Goal: Navigation & Orientation: Find specific page/section

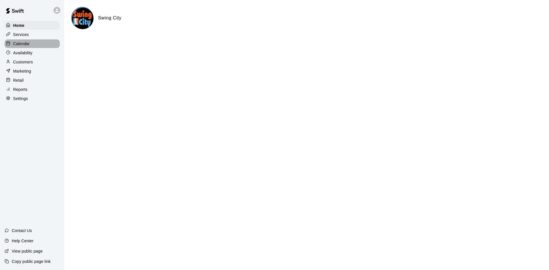
click at [15, 43] on p "Calendar" at bounding box center [21, 44] width 17 height 6
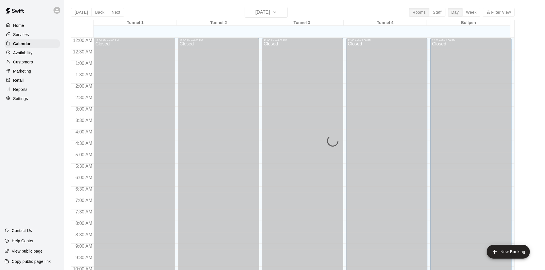
scroll to position [293, 0]
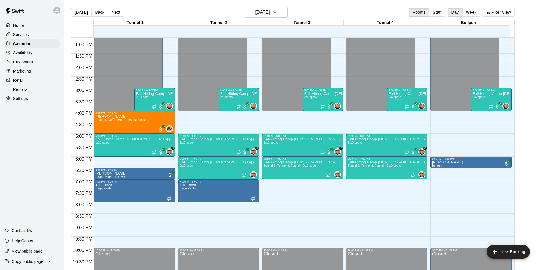
click at [152, 97] on div "Fall Hitting Camp [DEMOGRAPHIC_DATA] (3 O'Clock Session) 2/6 spots" at bounding box center [154, 227] width 37 height 270
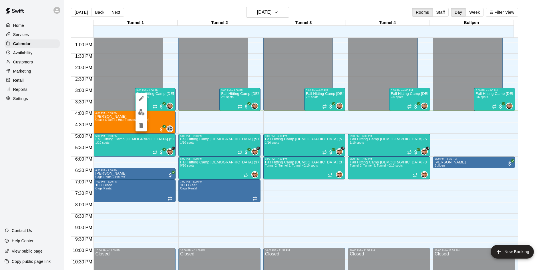
click at [140, 112] on img "edit" at bounding box center [141, 112] width 7 height 7
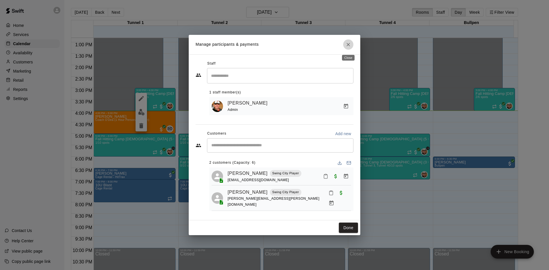
click at [350, 47] on icon "Close" at bounding box center [348, 45] width 6 height 6
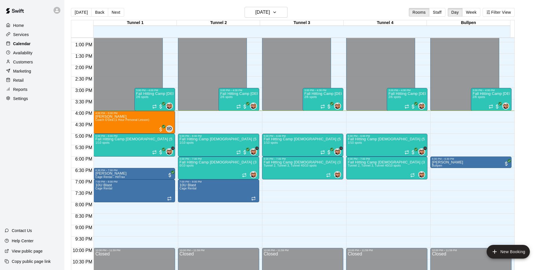
click at [26, 43] on p "Calendar" at bounding box center [21, 44] width 17 height 6
click at [114, 12] on button "Next" at bounding box center [116, 12] width 16 height 9
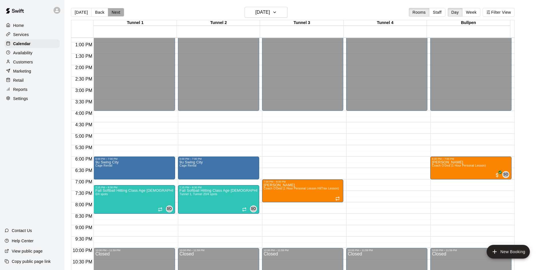
click at [116, 11] on button "Next" at bounding box center [116, 12] width 16 height 9
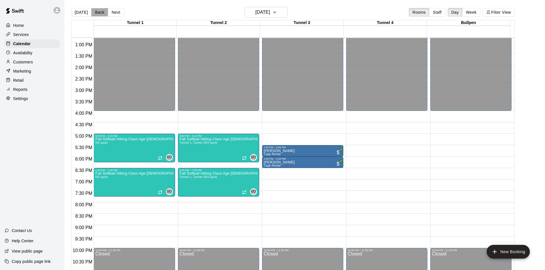
click at [95, 14] on button "Back" at bounding box center [99, 12] width 17 height 9
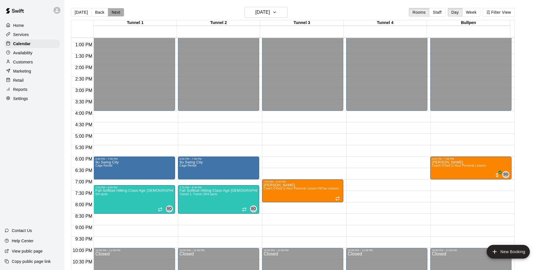
click at [121, 10] on button "Next" at bounding box center [116, 12] width 16 height 9
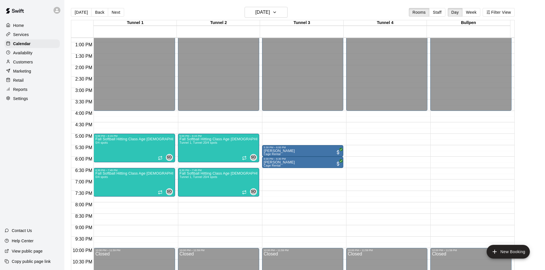
click at [122, 14] on div "[DATE] Back [DATE][DATE] Rooms Staff Day Week Filter View" at bounding box center [293, 13] width 444 height 13
click at [118, 13] on button "Next" at bounding box center [116, 12] width 16 height 9
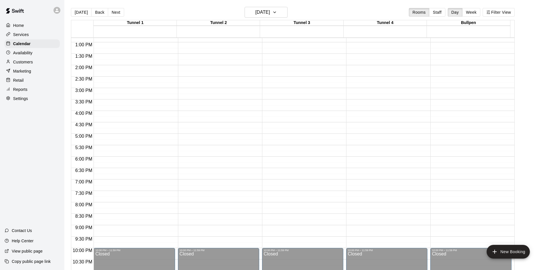
scroll to position [93, 0]
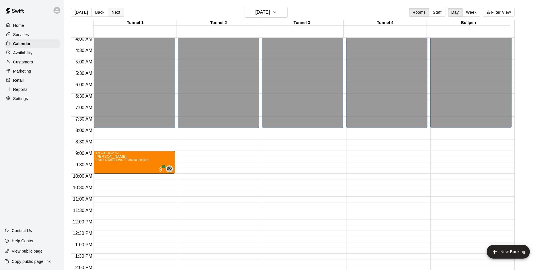
click at [112, 11] on button "Next" at bounding box center [116, 12] width 16 height 9
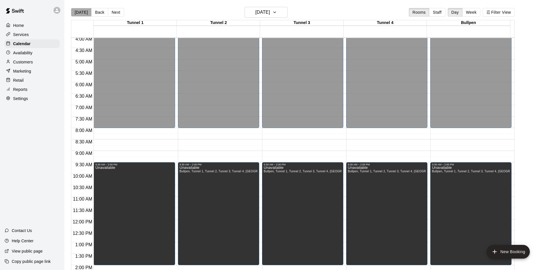
click at [88, 12] on button "[DATE]" at bounding box center [81, 12] width 21 height 9
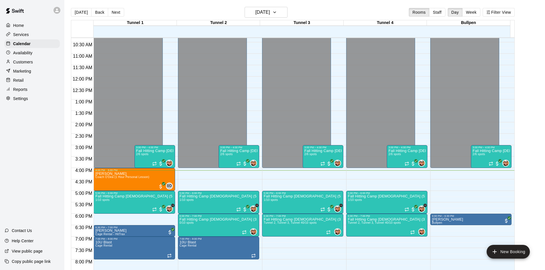
scroll to position [9, 0]
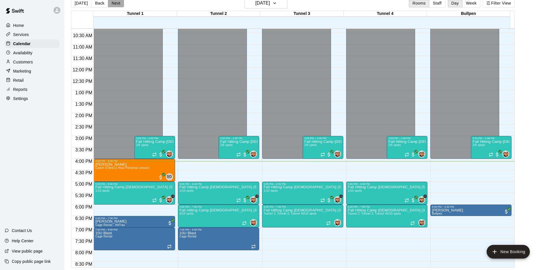
click at [113, 0] on button "Next" at bounding box center [116, 3] width 16 height 9
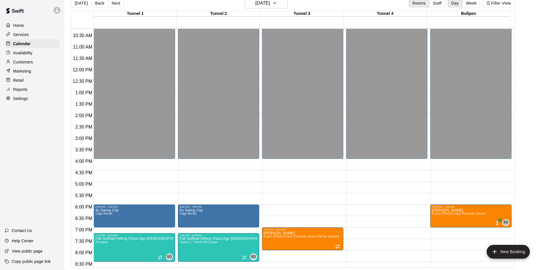
click at [115, 1] on button "Next" at bounding box center [116, 3] width 16 height 9
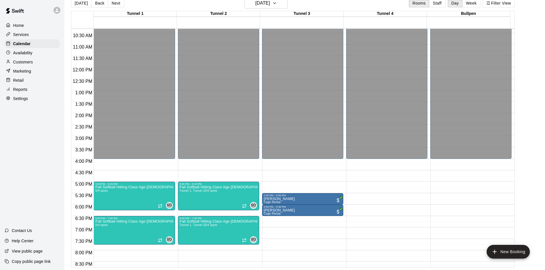
click at [115, 1] on button "Next" at bounding box center [116, 3] width 16 height 9
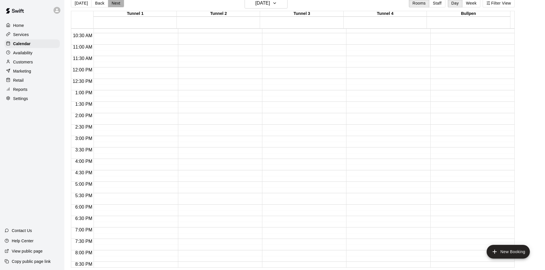
click at [115, 1] on button "Next" at bounding box center [116, 3] width 16 height 9
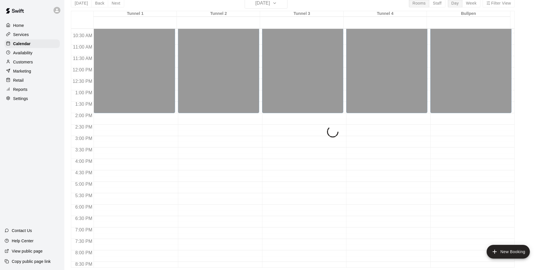
click at [115, 1] on button "Next" at bounding box center [116, 3] width 16 height 9
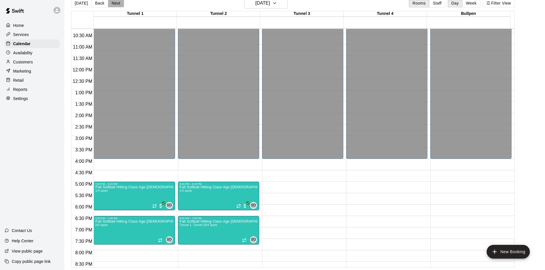
click at [115, 1] on button "Next" at bounding box center [116, 3] width 16 height 9
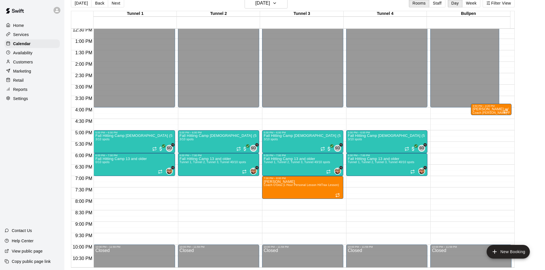
scroll to position [311, 0]
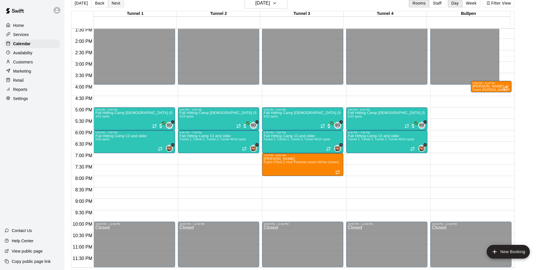
click at [113, 5] on button "Next" at bounding box center [116, 3] width 16 height 9
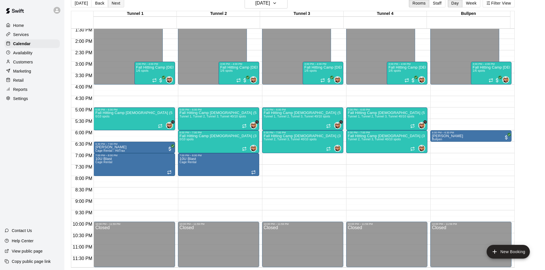
click at [114, 6] on button "Next" at bounding box center [116, 3] width 16 height 9
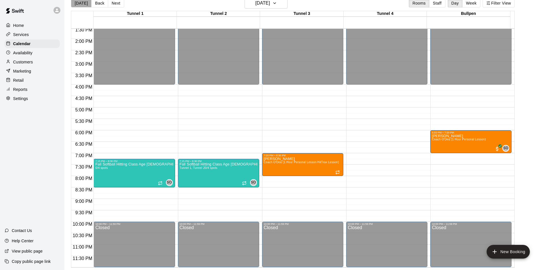
click at [84, 4] on button "[DATE]" at bounding box center [81, 3] width 21 height 9
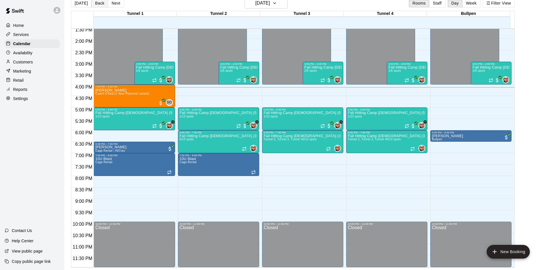
click at [93, 2] on button "Back" at bounding box center [99, 3] width 17 height 9
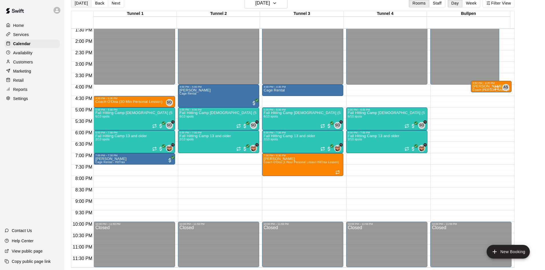
click at [79, 2] on button "[DATE]" at bounding box center [81, 3] width 21 height 9
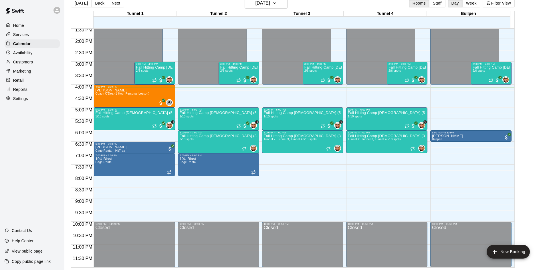
click at [136, 9] on div "[DATE] Back [DATE][DATE] Rooms Staff Day Week Filter View" at bounding box center [293, 4] width 444 height 13
click at [153, 9] on div "[DATE] Back [DATE][DATE] Rooms Staff Day Week Filter View" at bounding box center [293, 4] width 444 height 13
